Goal: Task Accomplishment & Management: Manage account settings

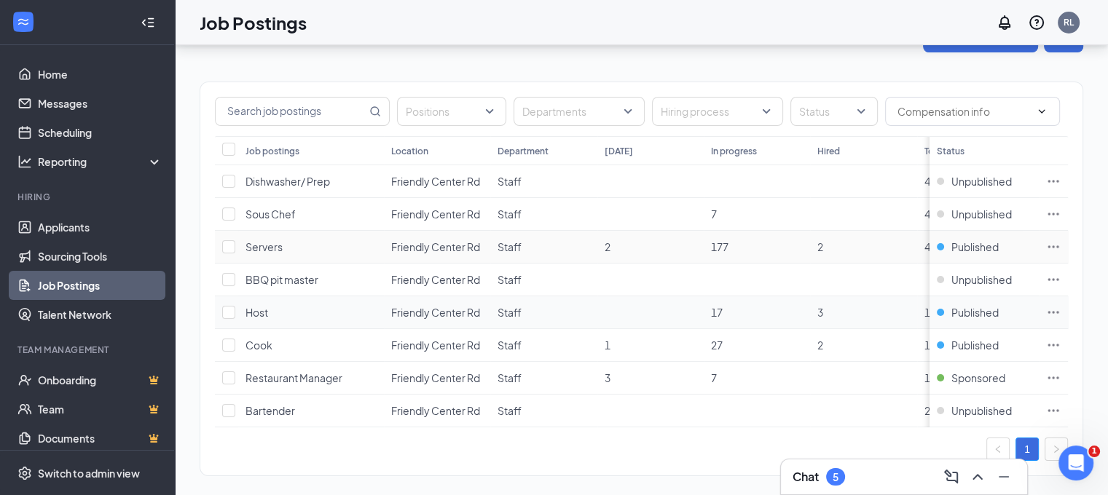
scroll to position [61, 0]
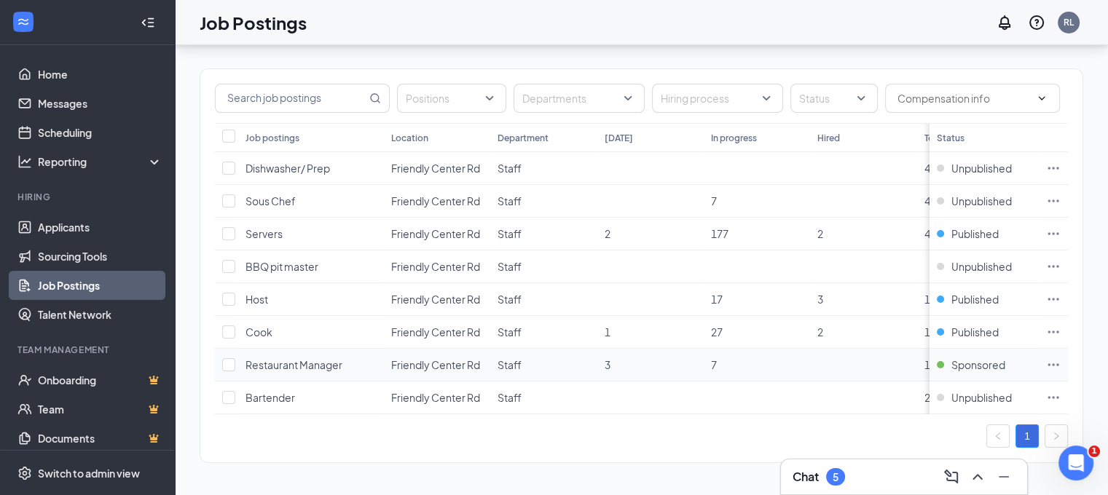
click at [1061, 358] on icon "Ellipses" at bounding box center [1053, 365] width 15 height 15
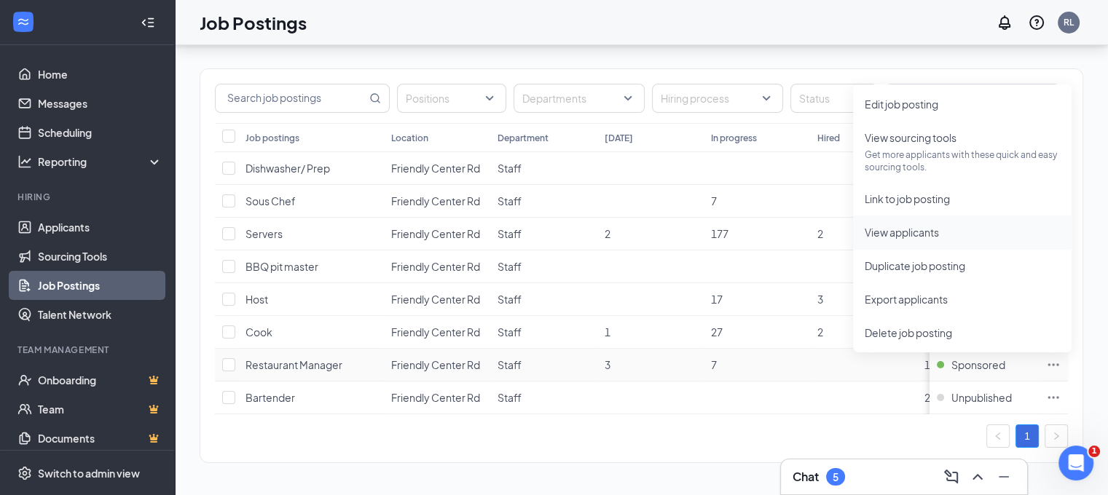
click at [897, 226] on span "View applicants" at bounding box center [902, 232] width 74 height 13
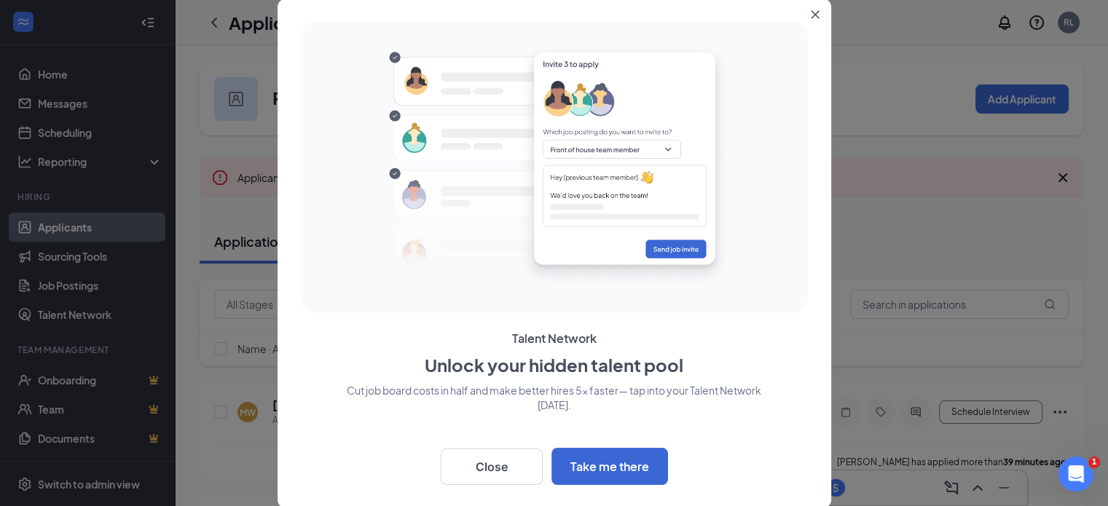
click at [811, 13] on icon "Close" at bounding box center [815, 14] width 9 height 9
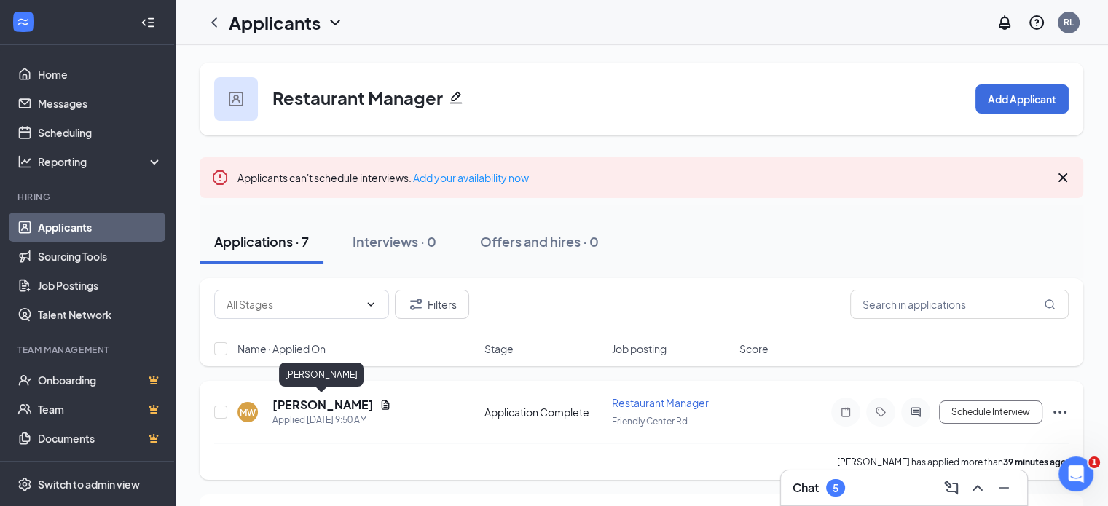
click at [320, 404] on h5 "[PERSON_NAME]" at bounding box center [322, 405] width 101 height 16
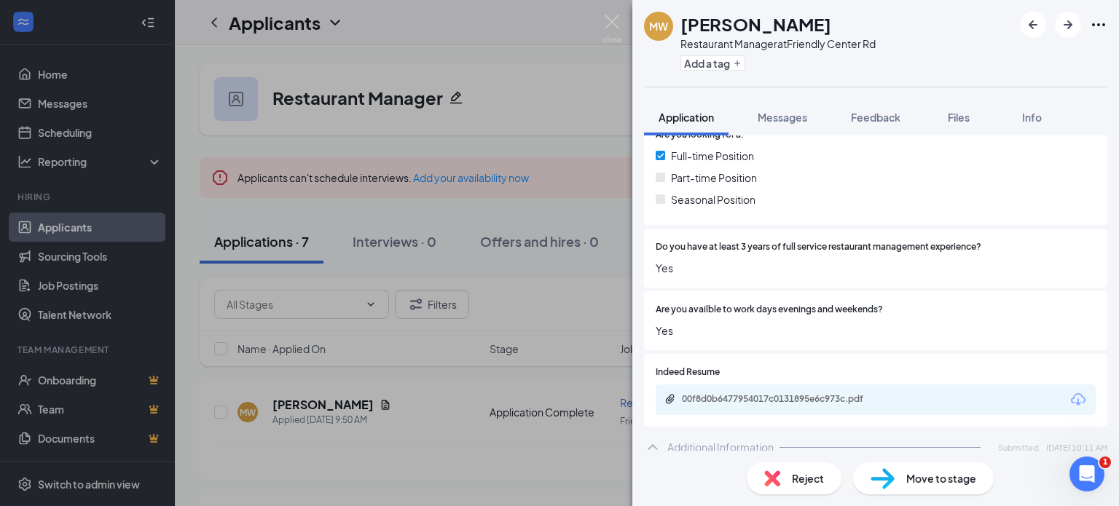
scroll to position [510, 0]
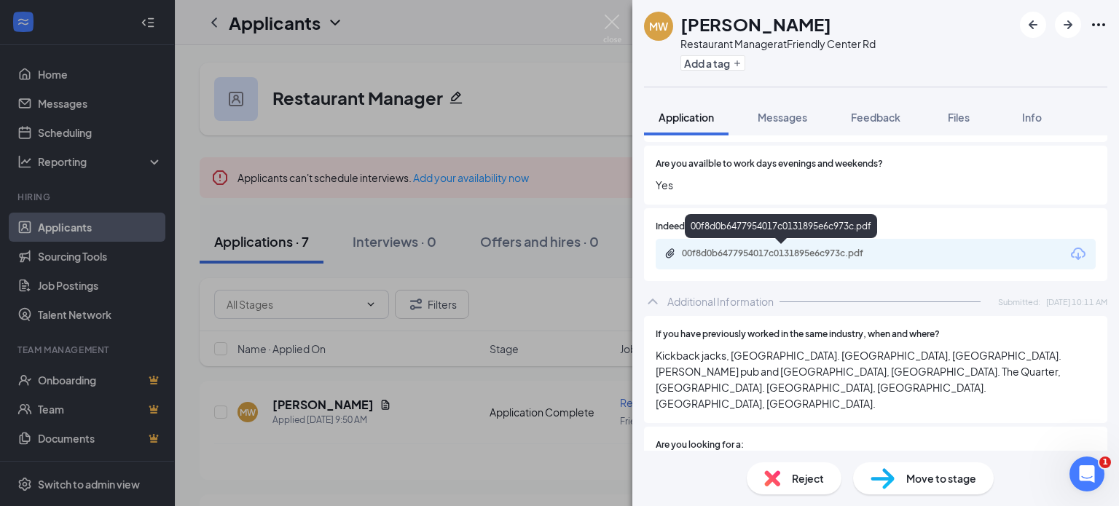
click at [825, 256] on div "00f8d0b6477954017c0131895e6c973c.pdf" at bounding box center [784, 254] width 204 height 12
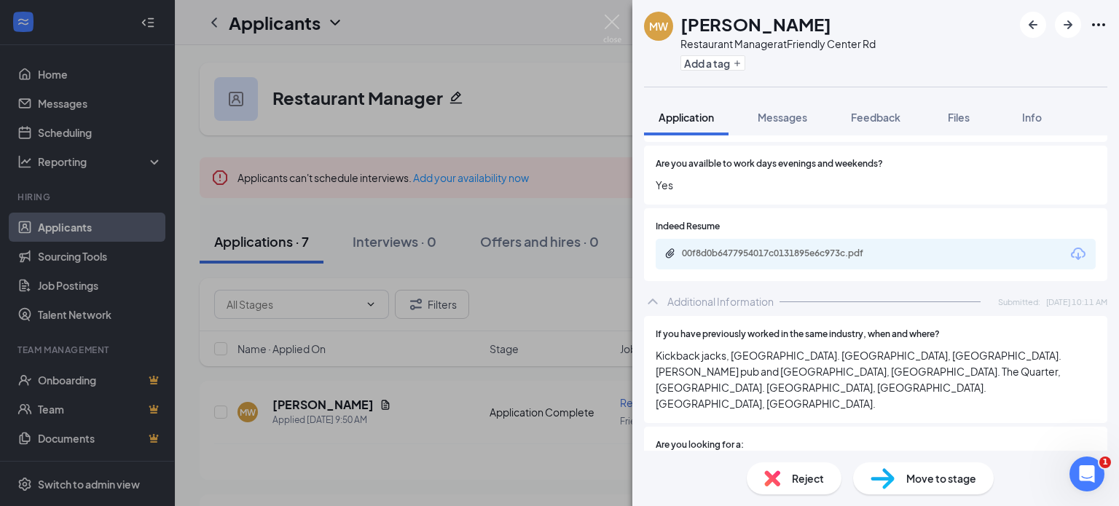
click at [795, 472] on span "Reject" at bounding box center [808, 479] width 32 height 16
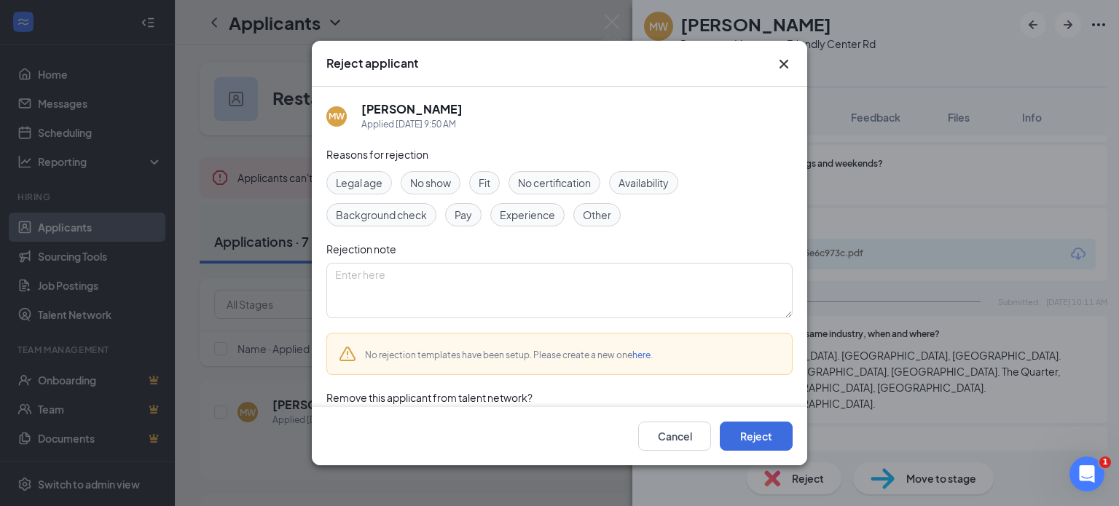
click at [489, 185] on span "Fit" at bounding box center [485, 183] width 12 height 16
click at [524, 212] on span "Experience" at bounding box center [527, 215] width 55 height 16
click at [485, 184] on span "Fit" at bounding box center [485, 183] width 12 height 16
click at [704, 361] on div "No rejection templates have been setup. Please create a new one here ." at bounding box center [559, 354] width 466 height 42
click at [638, 356] on link "here" at bounding box center [641, 355] width 18 height 11
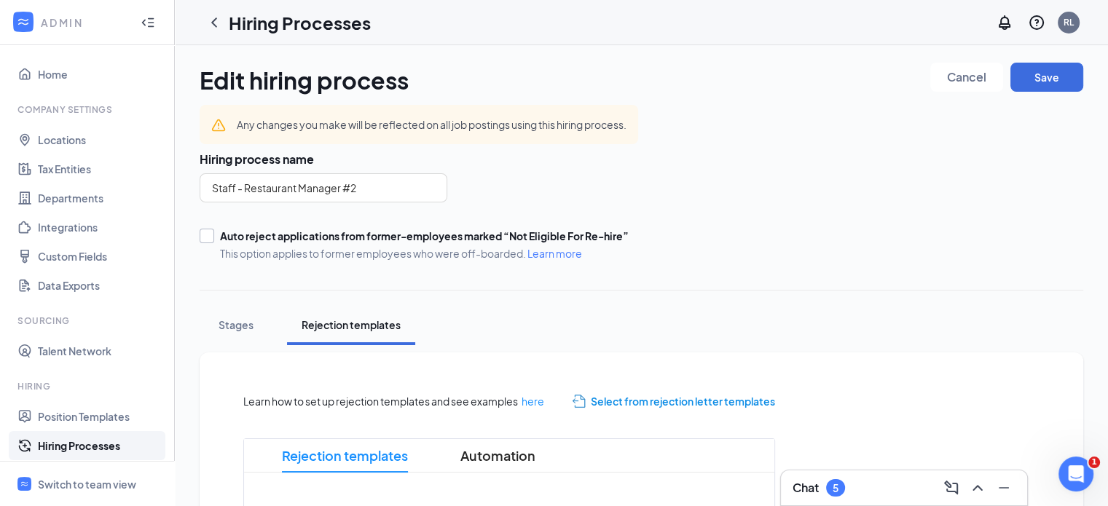
click at [209, 236] on input "Auto reject applications from former-employees marked “Not Eligible For Re-hire…" at bounding box center [205, 234] width 10 height 10
checkbox input "true"
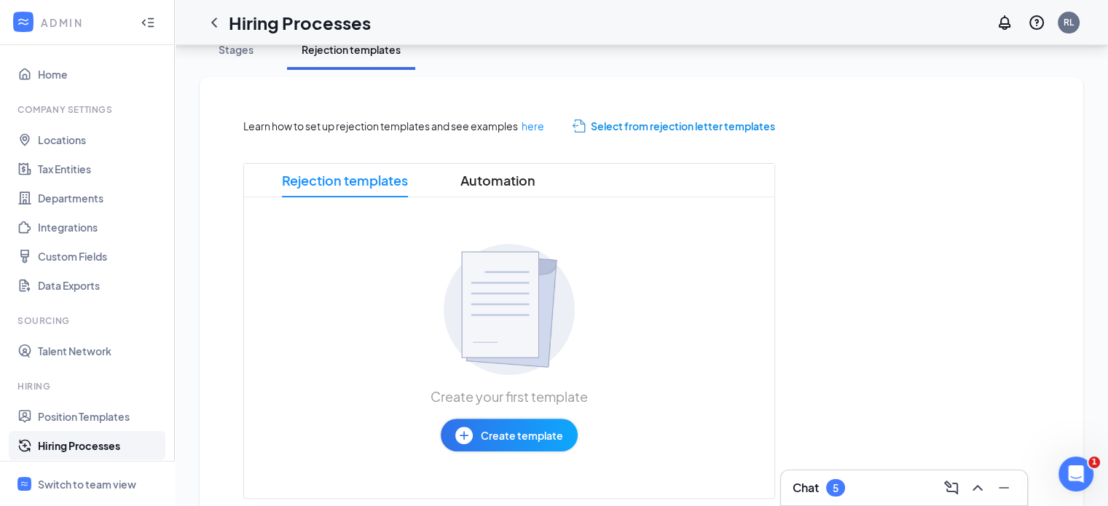
scroll to position [291, 0]
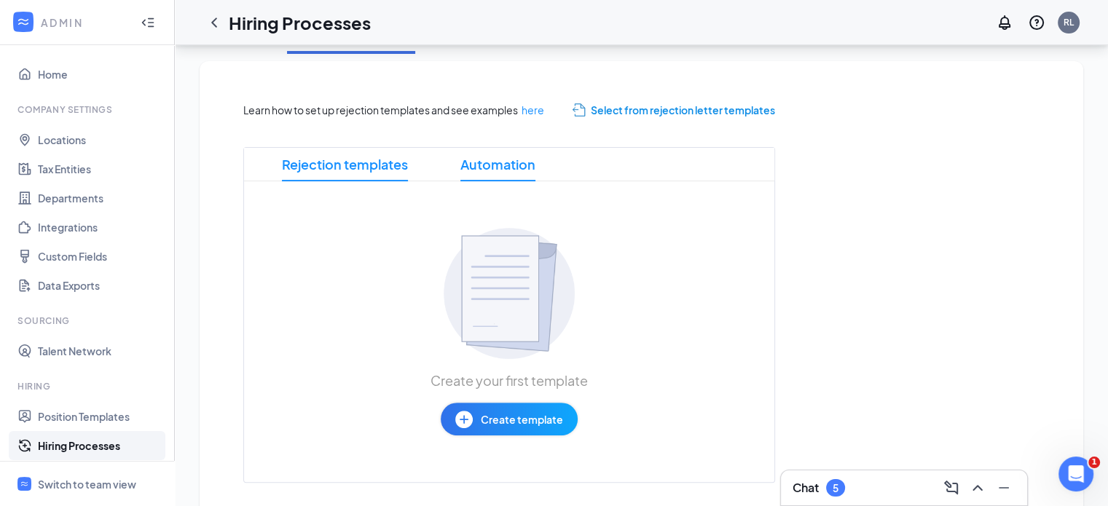
click at [507, 160] on span "Automation" at bounding box center [497, 165] width 75 height 34
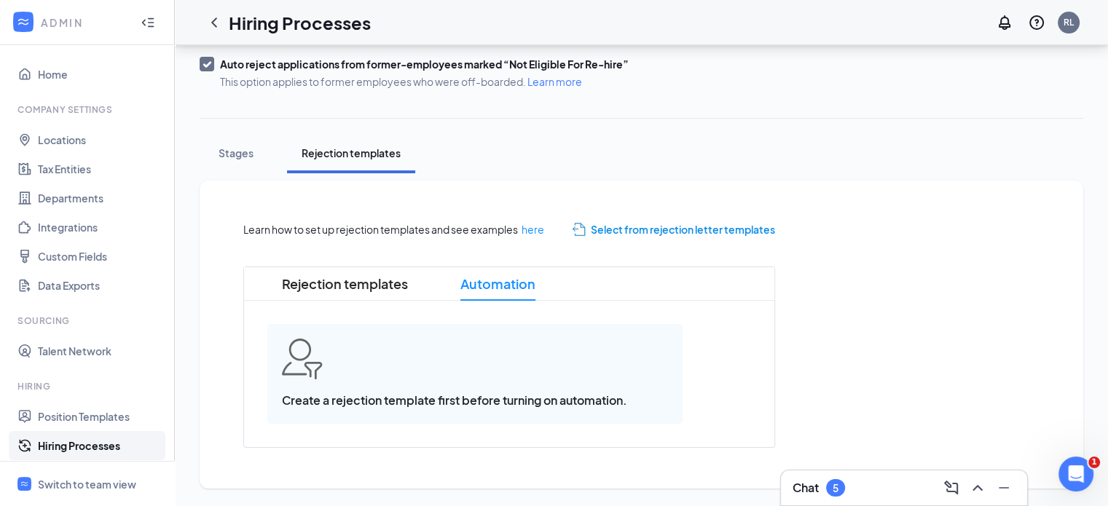
scroll to position [171, 0]
click at [420, 398] on span "Create a rejection template first before turning on automation." at bounding box center [475, 401] width 386 height 18
click at [379, 290] on span "Rejection templates" at bounding box center [345, 285] width 126 height 34
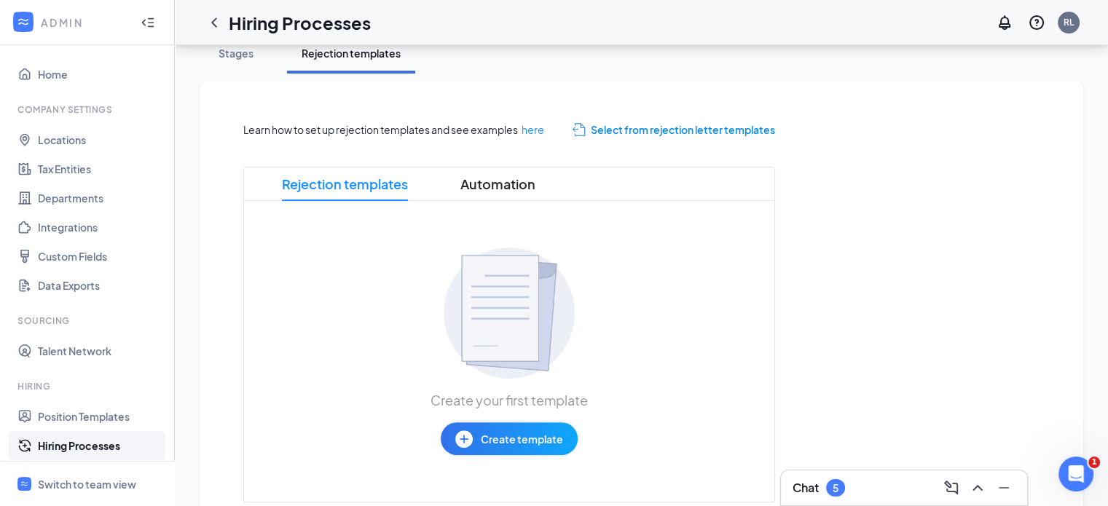
scroll to position [326, 0]
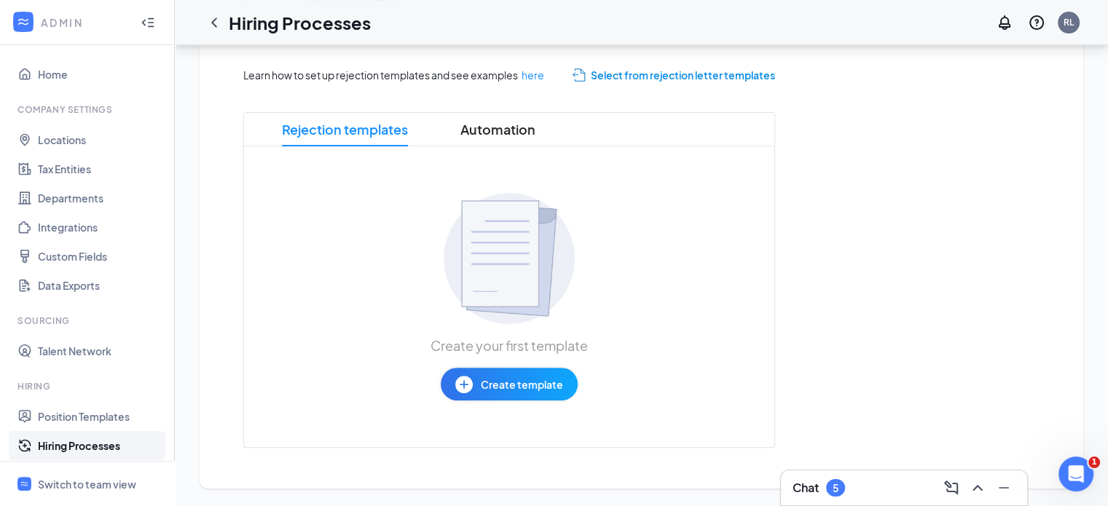
click at [505, 381] on span "Create template" at bounding box center [522, 385] width 82 height 16
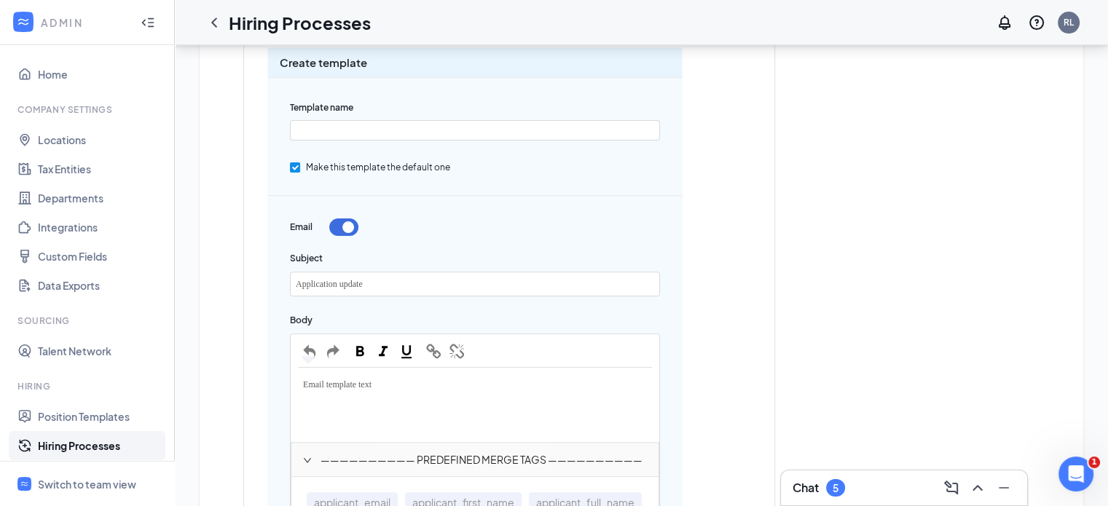
scroll to position [583, 0]
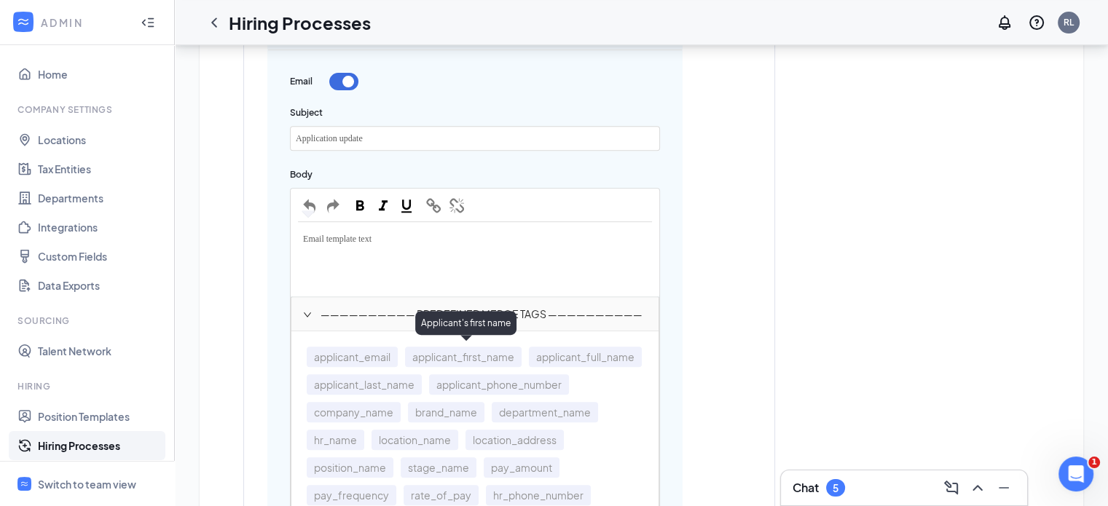
click at [498, 354] on span "applicant_first_name" at bounding box center [463, 357] width 117 height 20
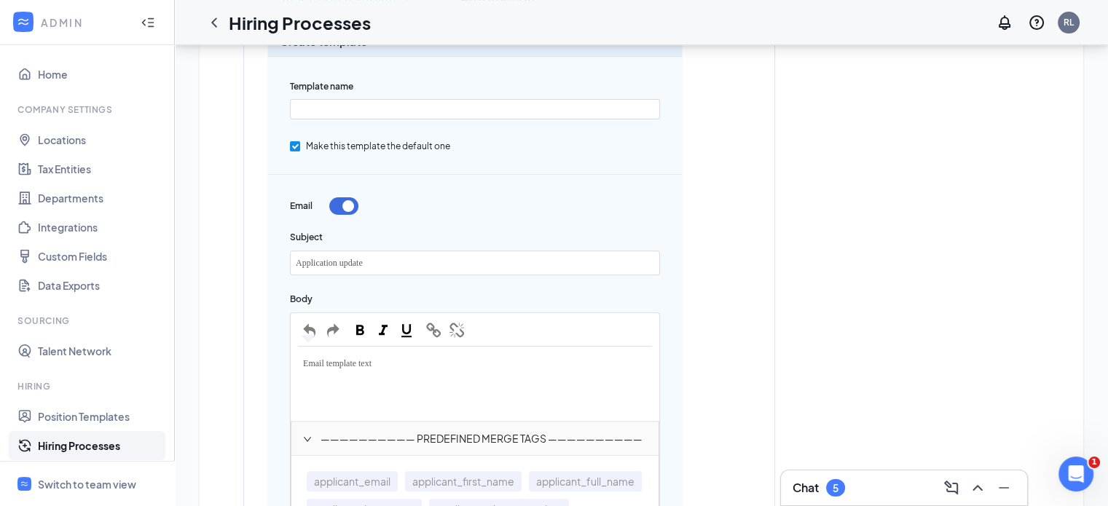
scroll to position [437, 0]
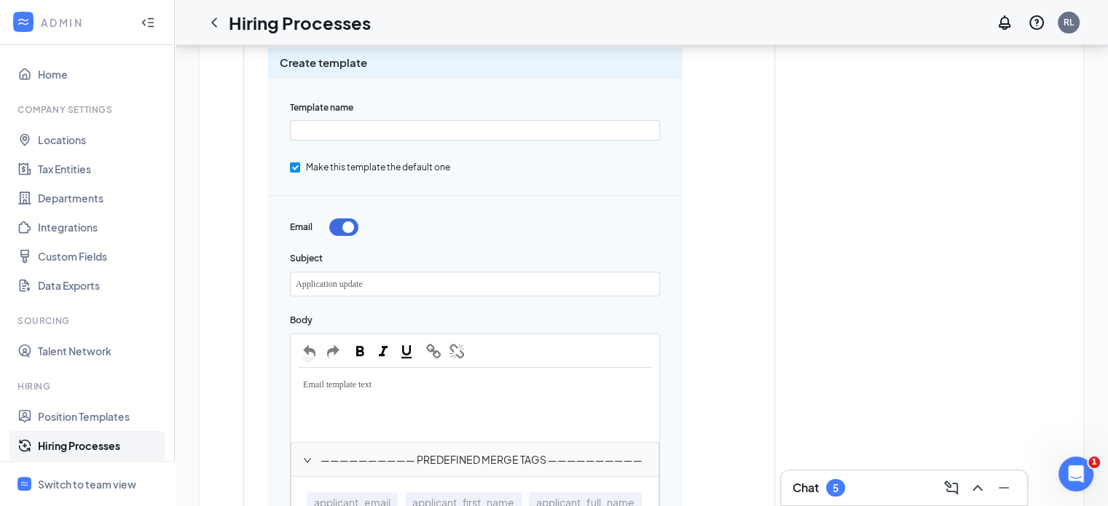
click at [434, 287] on div "Application update" at bounding box center [475, 283] width 369 height 23
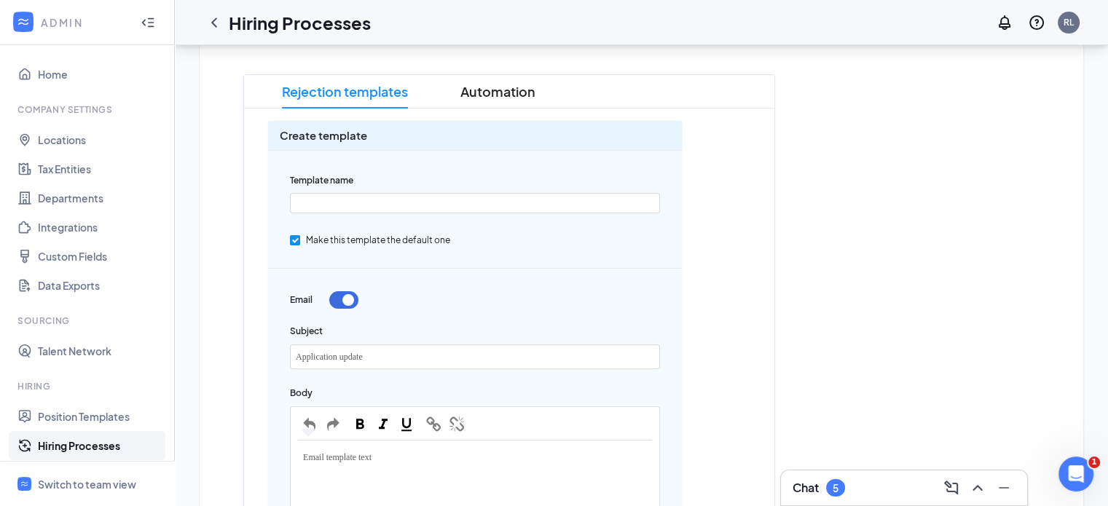
scroll to position [291, 0]
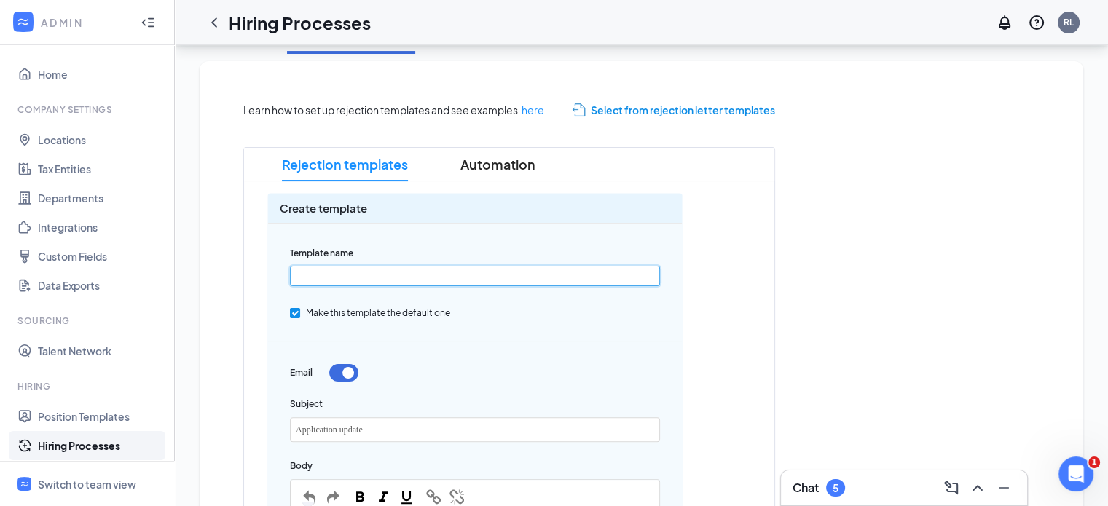
click at [366, 269] on input "text" at bounding box center [475, 276] width 370 height 20
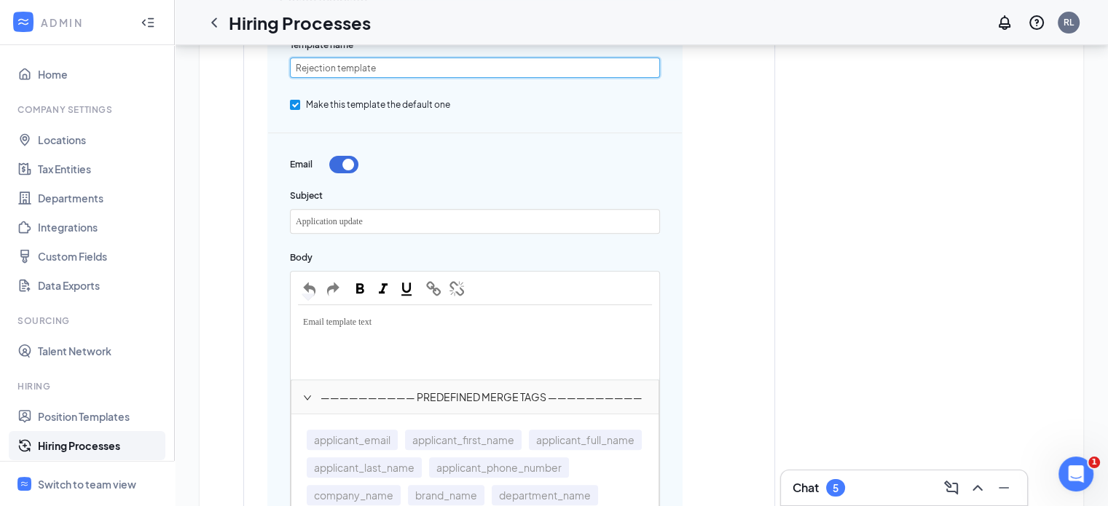
scroll to position [510, 0]
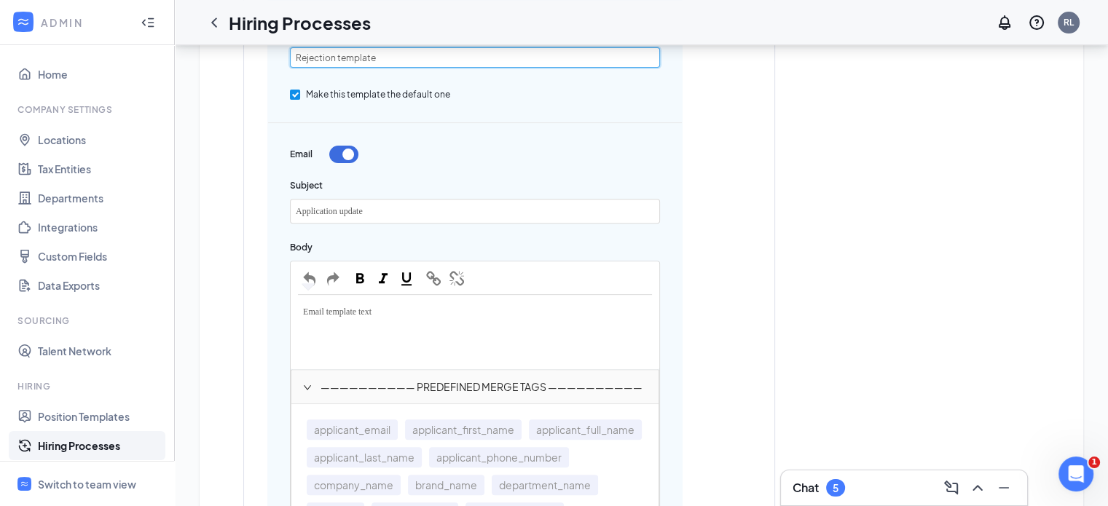
type input "Rejection template"
click at [319, 307] on span "Email template text" at bounding box center [337, 312] width 68 height 10
click at [329, 310] on span "Email template text" at bounding box center [337, 312] width 68 height 10
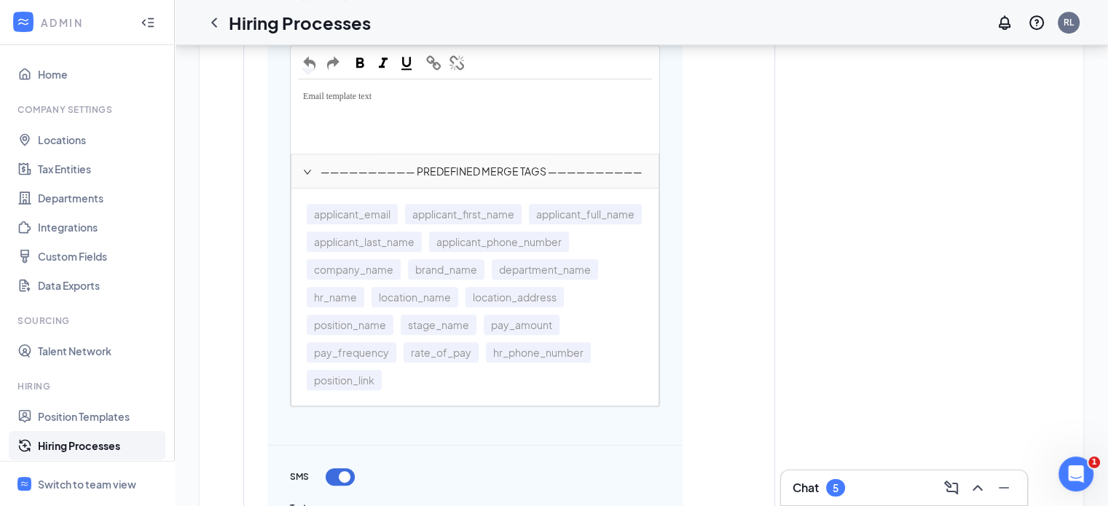
scroll to position [527, 0]
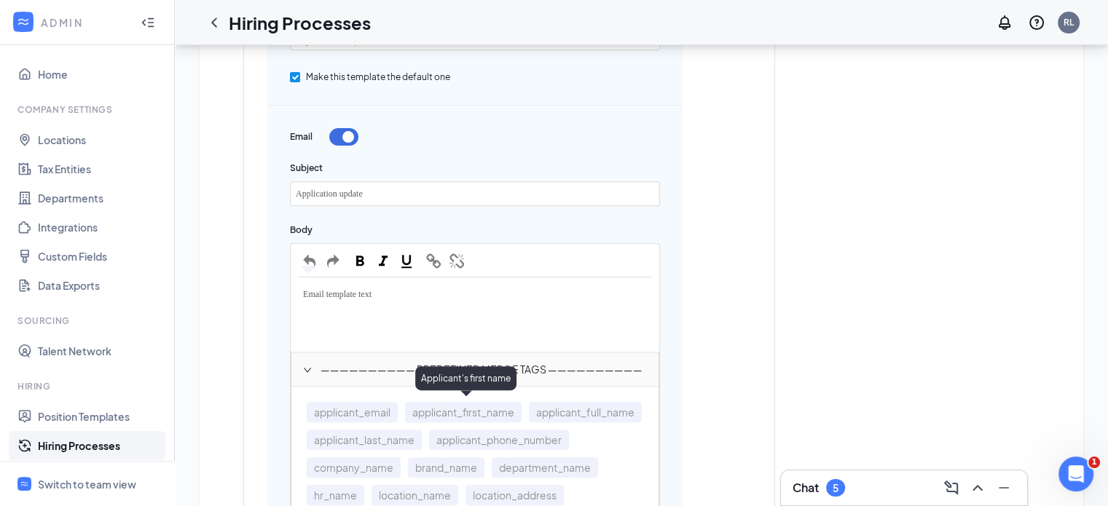
click at [456, 416] on span "applicant_first_name" at bounding box center [463, 412] width 117 height 20
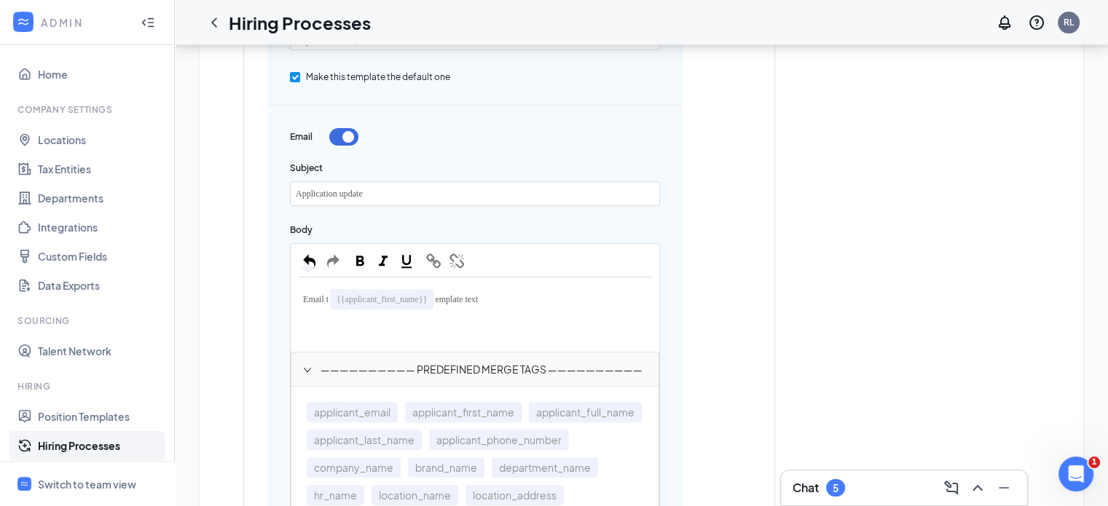
click at [513, 291] on div "Email t {{applicant_first_name}} emplate text" at bounding box center [475, 299] width 354 height 29
click at [623, 294] on span "Thanks you for your interest in the position! WE will contact you" at bounding box center [463, 308] width 320 height 28
click at [373, 315] on div "Email t {{applicant_first_name}} Thanks you for your interest in the position! …" at bounding box center [475, 306] width 354 height 42
drag, startPoint x: 473, startPoint y: 299, endPoint x: 489, endPoint y: 319, distance: 25.4
click at [473, 300] on span "Thanks you for your interest in the position! We will contact you if we decide …" at bounding box center [475, 308] width 345 height 28
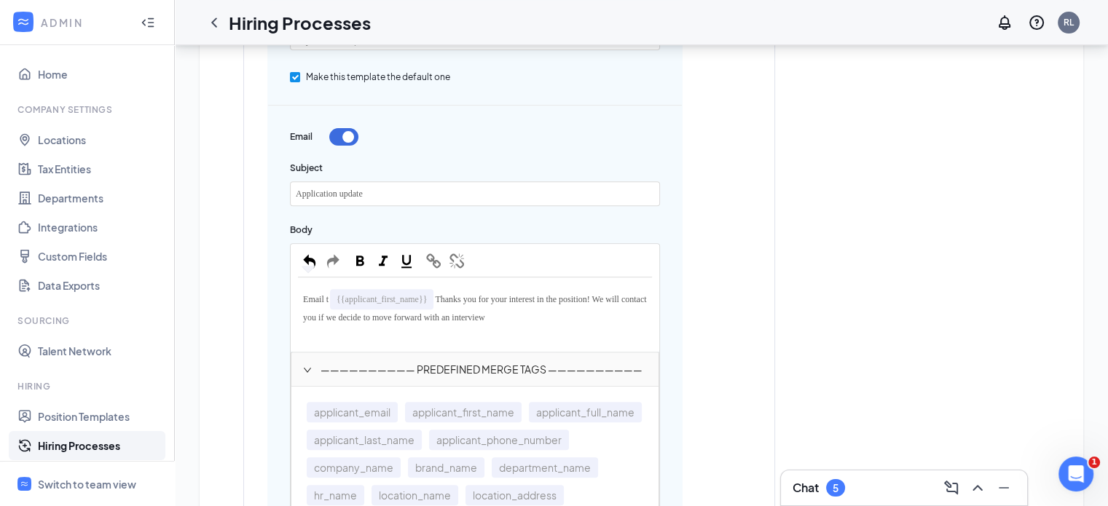
click at [477, 298] on span "Thanks you for your interest in the position! We will contact you if we decide …" at bounding box center [475, 308] width 345 height 28
click at [610, 294] on span "Thank you for your interest in the position! We will contact you if we decide t…" at bounding box center [474, 308] width 342 height 28
click at [599, 314] on div "Email t {{applicant_first_name}} Thank you for your interest in the position at…" at bounding box center [475, 306] width 354 height 42
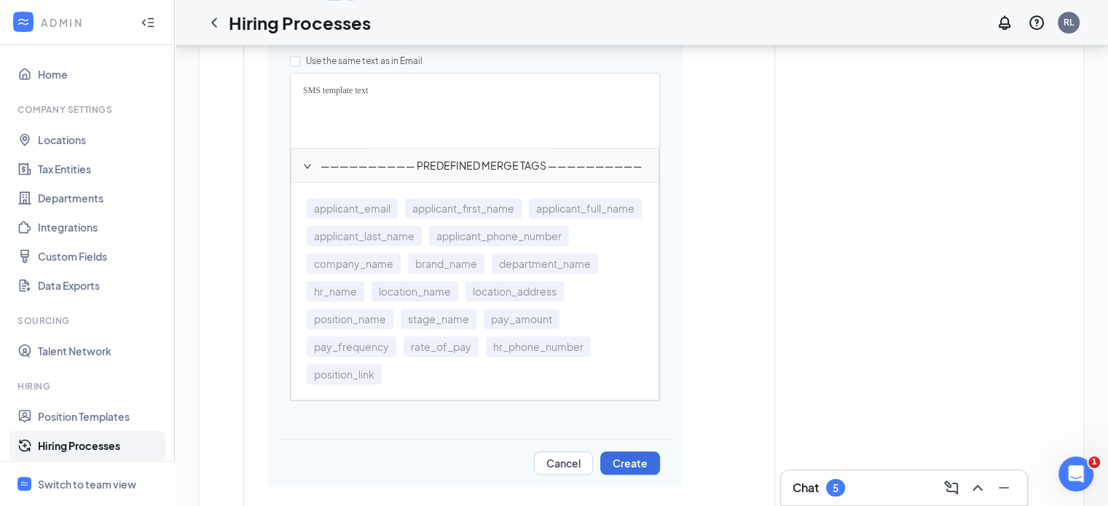
scroll to position [1256, 0]
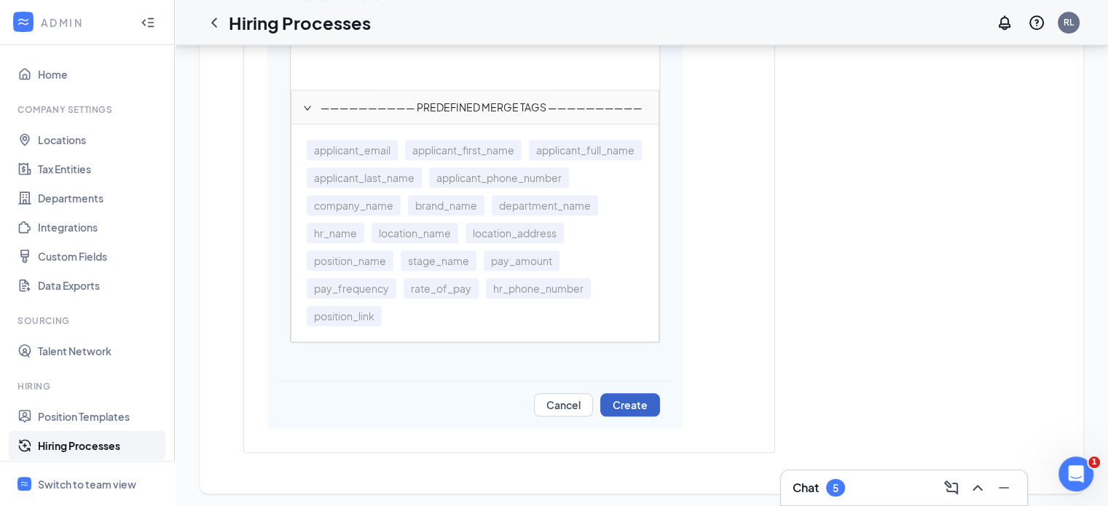
click at [637, 404] on button "Create" at bounding box center [630, 404] width 60 height 23
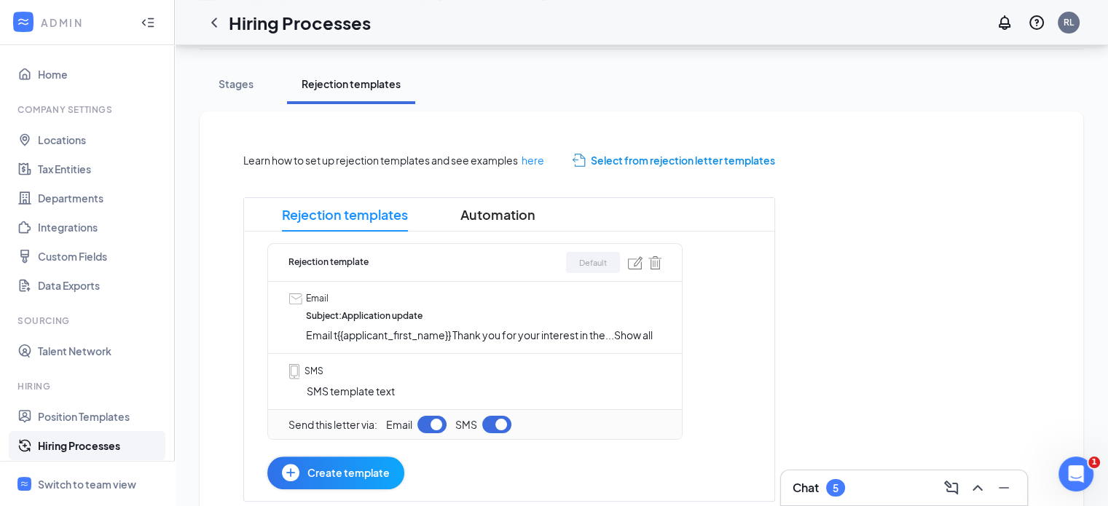
scroll to position [294, 0]
